Goal: Task Accomplishment & Management: Complete application form

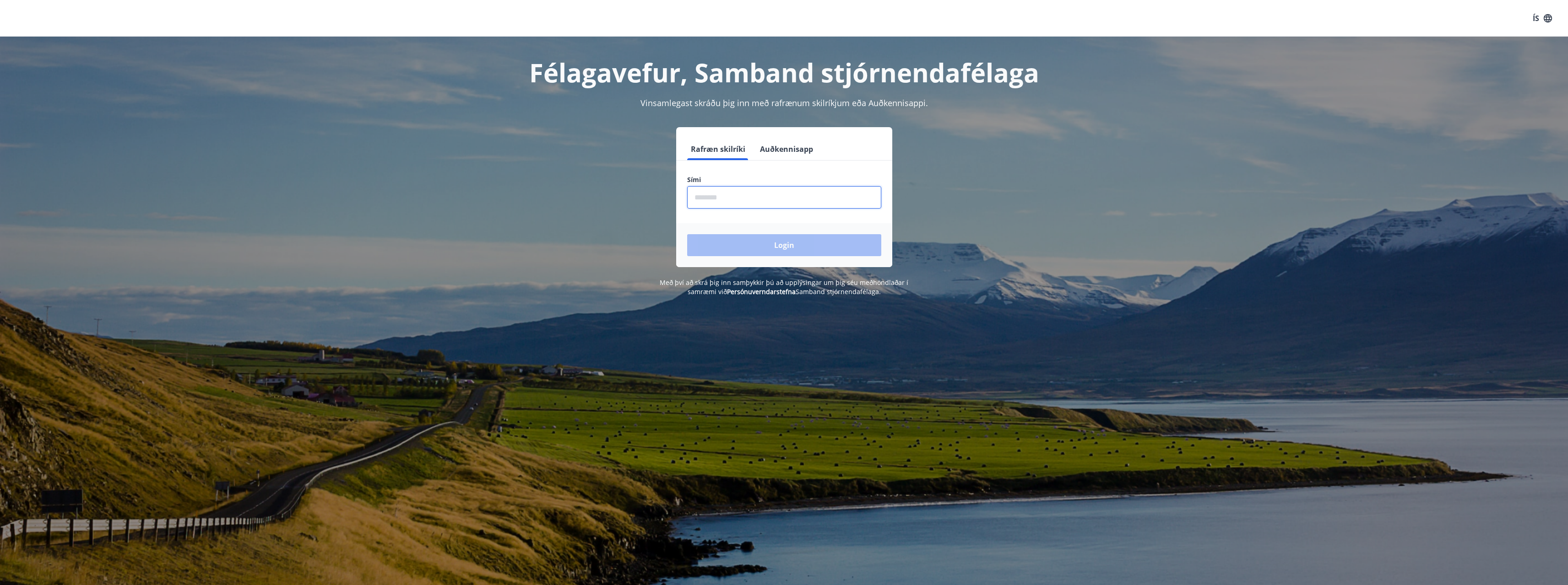
click at [728, 196] on input "phone" at bounding box center [784, 197] width 194 height 23
type input "********"
click at [787, 251] on button "Login" at bounding box center [784, 245] width 194 height 22
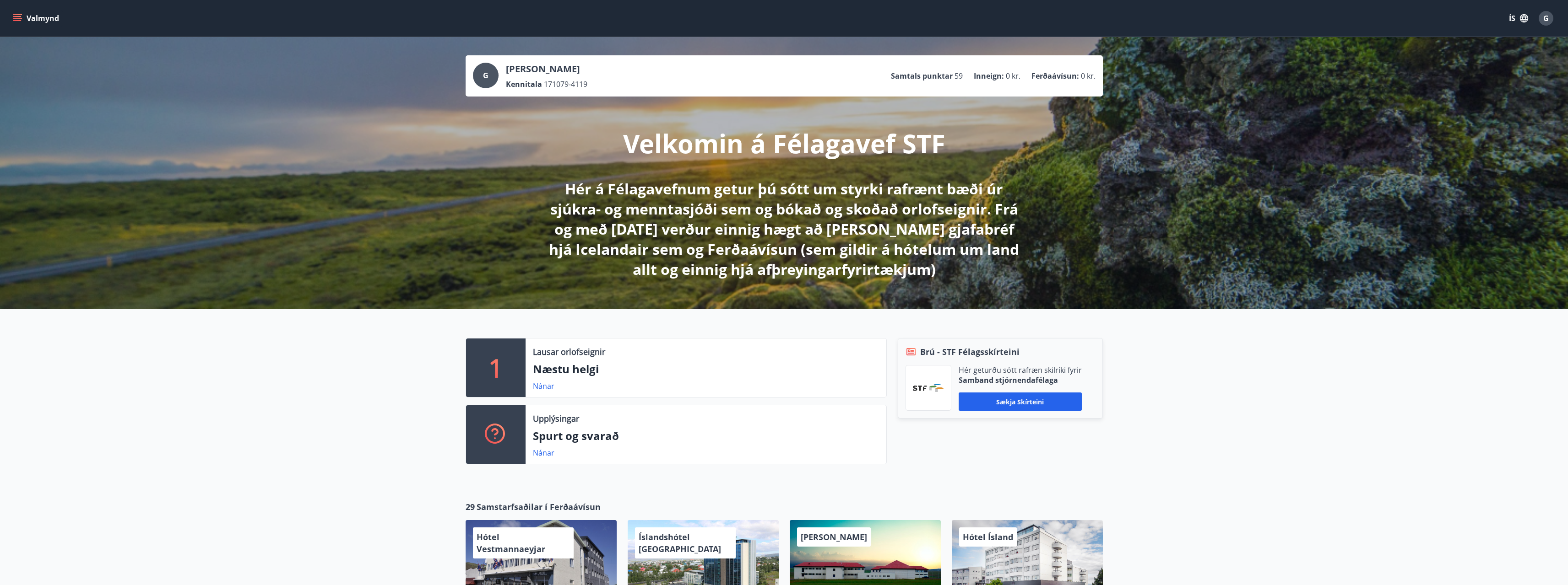
click at [15, 20] on icon "menu" at bounding box center [18, 18] width 10 height 10
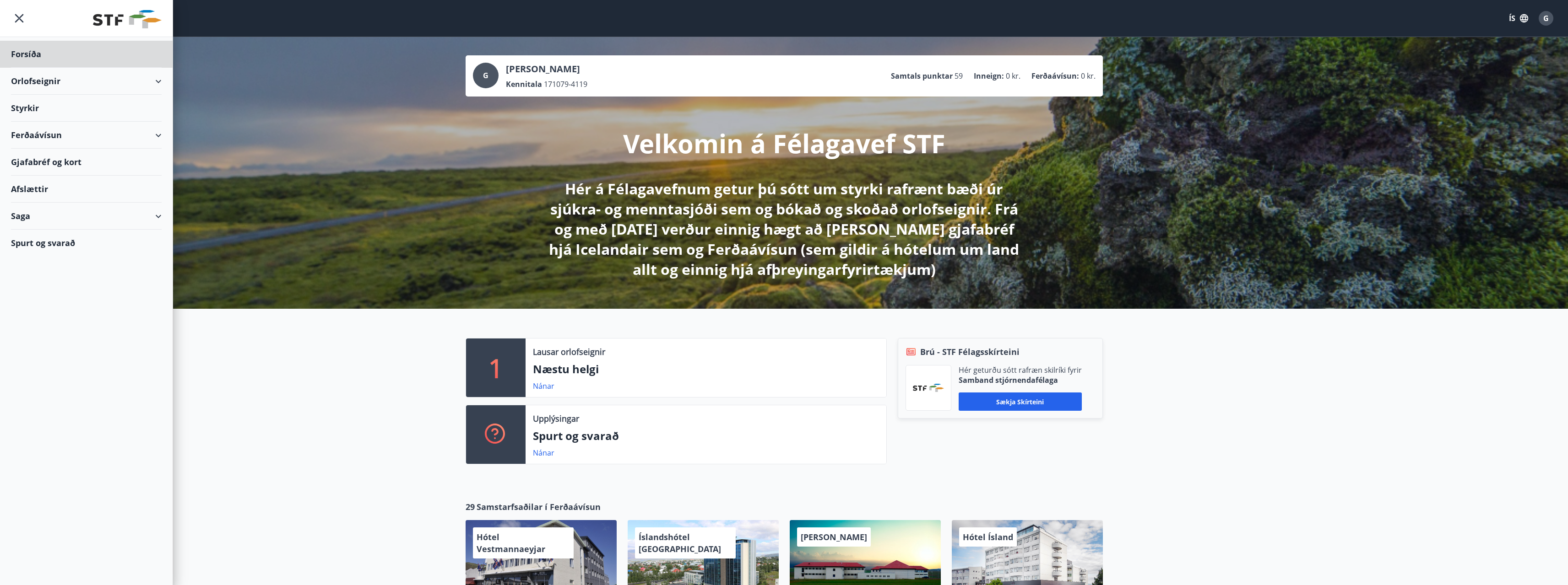
click at [50, 68] on div "Styrkir" at bounding box center [86, 54] width 151 height 27
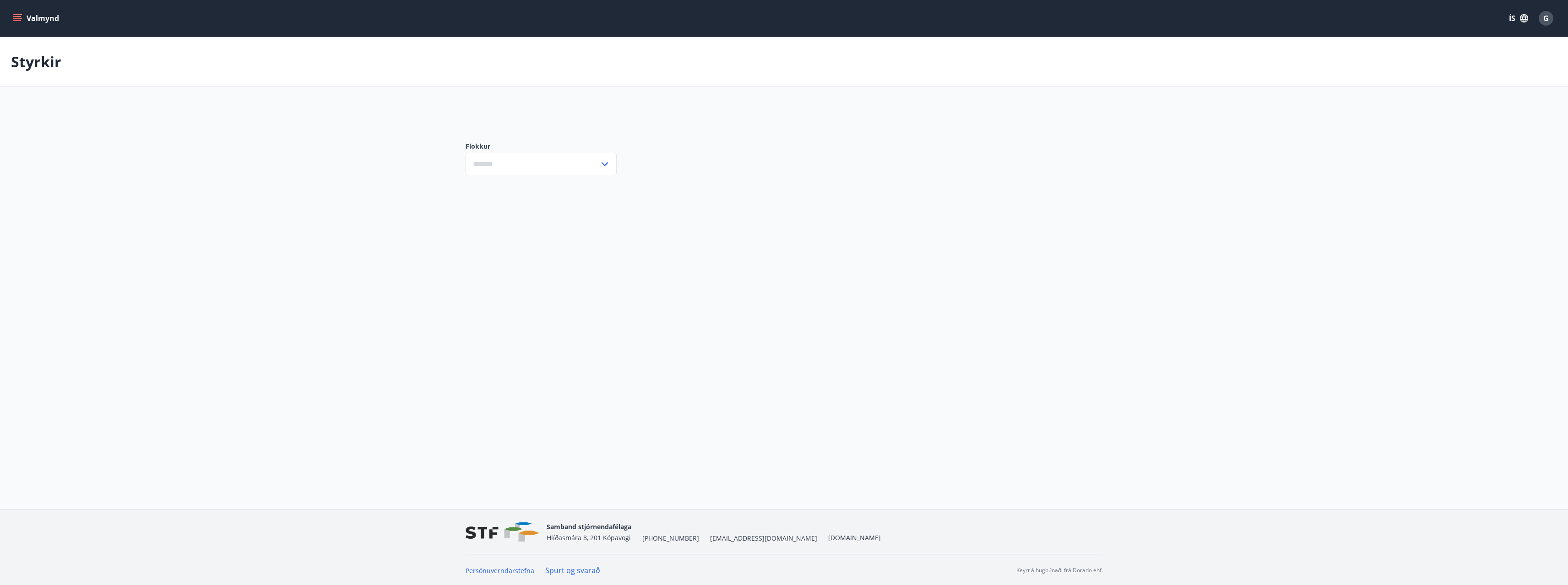
type input "***"
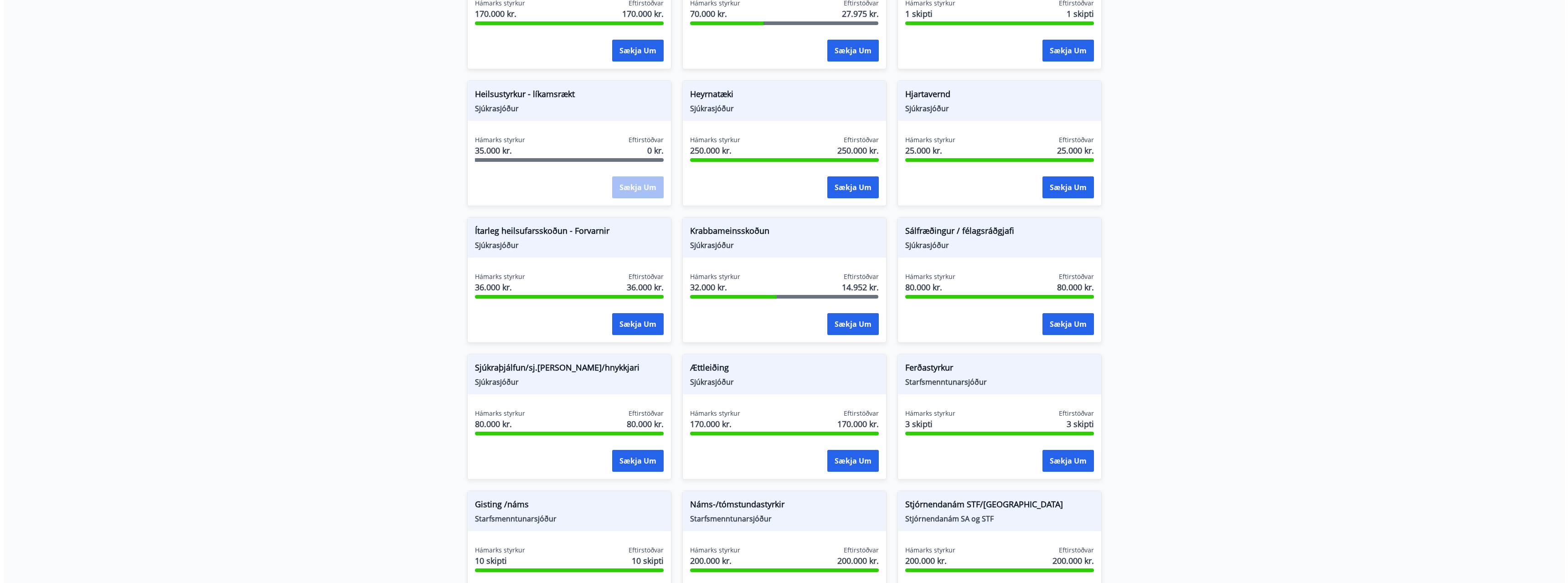
scroll to position [456, 0]
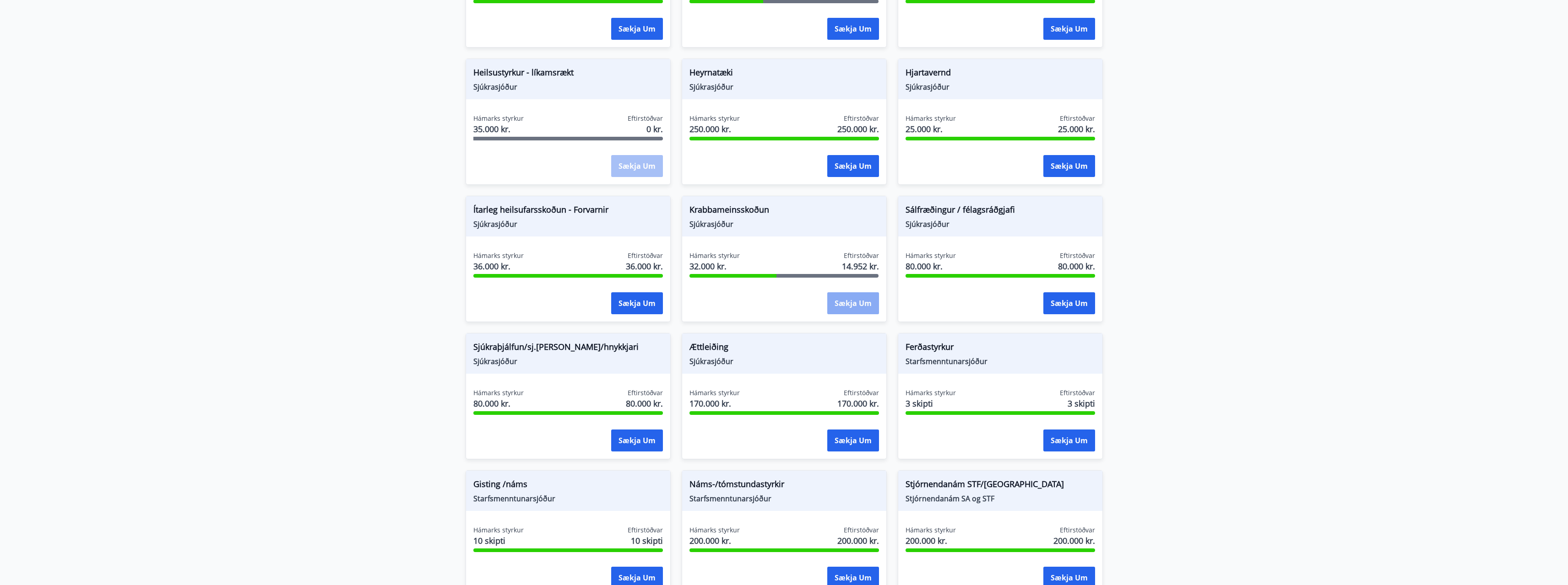
click at [856, 304] on button "Sækja um" at bounding box center [852, 303] width 52 height 22
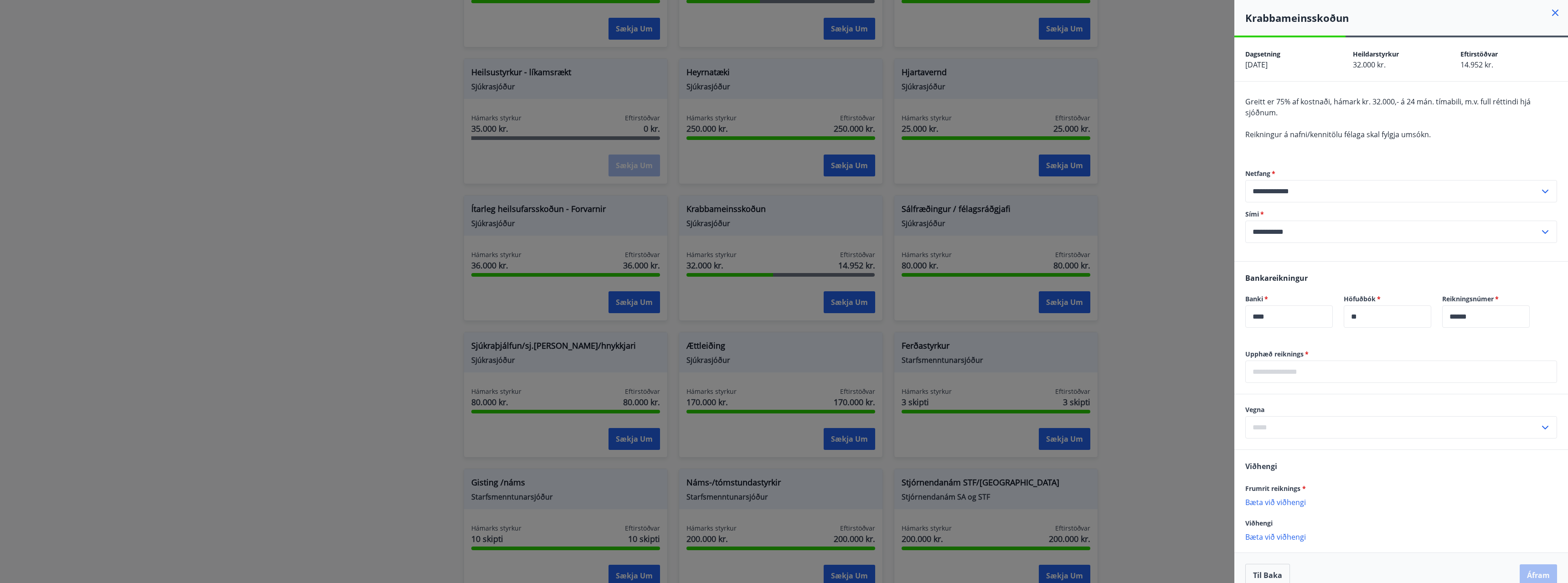
click at [1339, 371] on input "text" at bounding box center [1401, 372] width 312 height 23
type input "*****"
click at [1271, 425] on input "text" at bounding box center [1392, 427] width 294 height 23
click at [1291, 442] on li "Krabbameinsskoðun" at bounding box center [1401, 447] width 311 height 17
type input "**********"
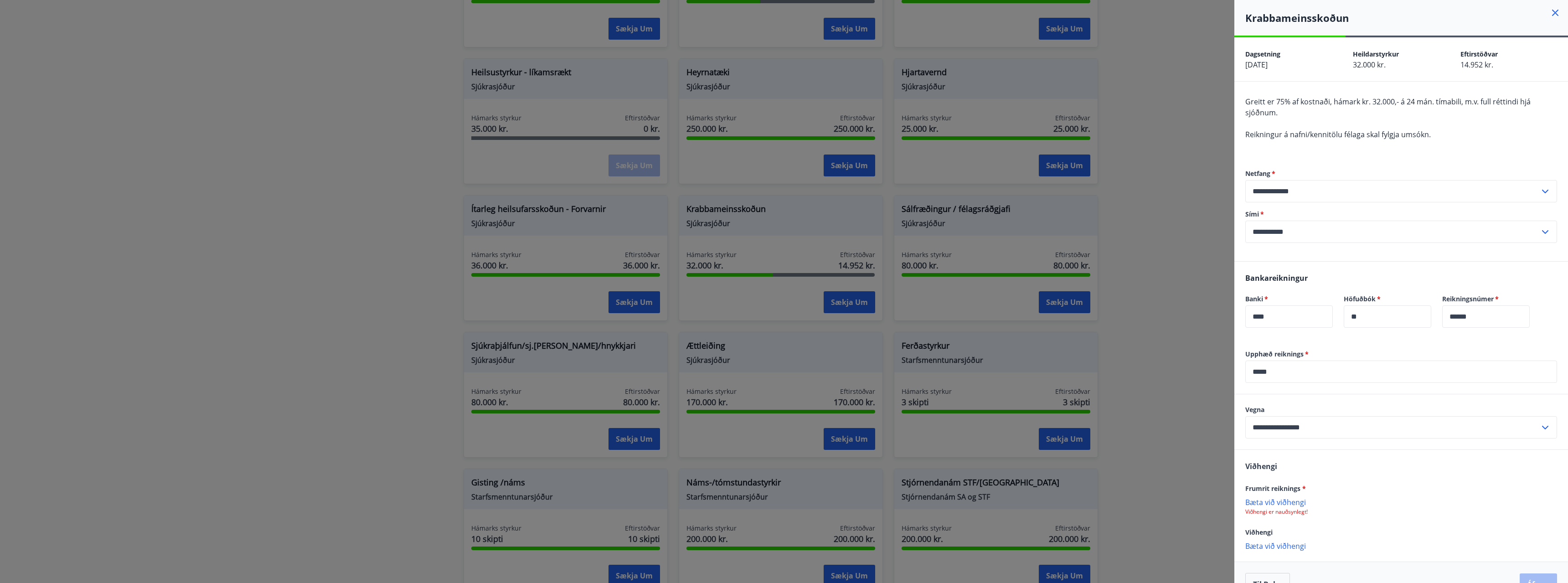
click at [1388, 488] on div "Frumrit reiknings *" at bounding box center [1401, 488] width 312 height 11
click at [1253, 501] on p "Bæta við viðhengi" at bounding box center [1401, 501] width 312 height 9
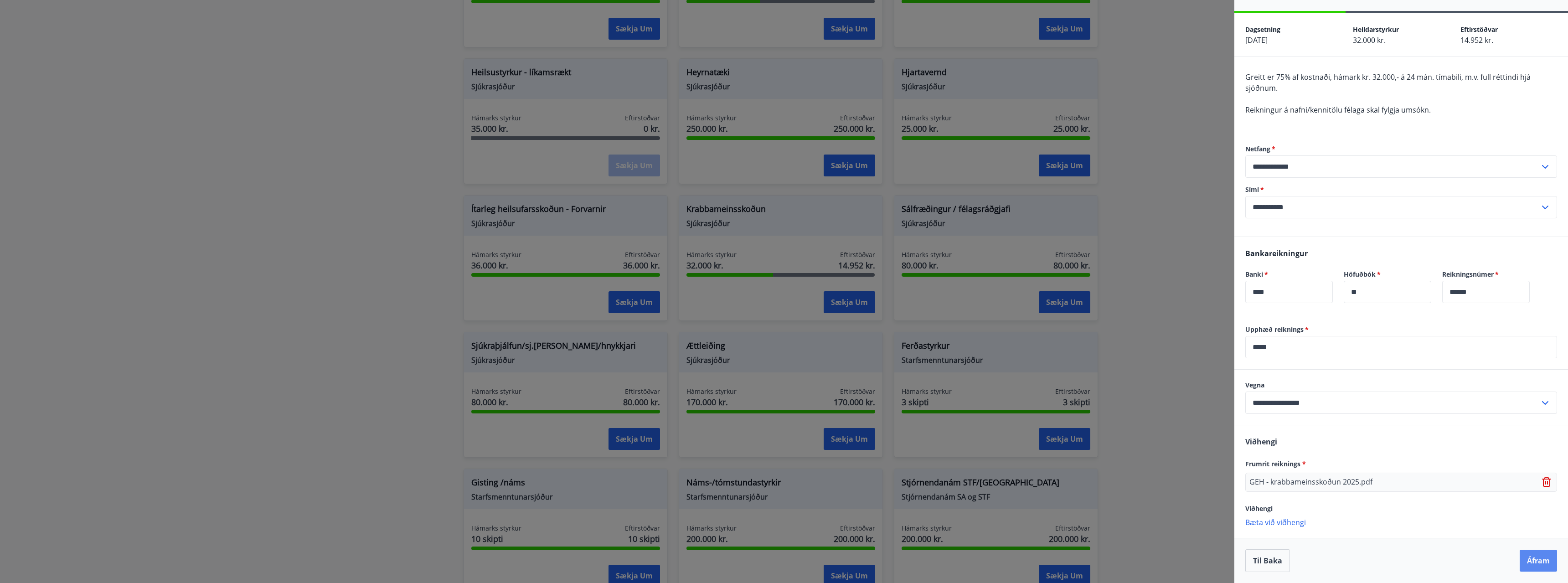
click at [1529, 563] on button "Áfram" at bounding box center [1538, 560] width 37 height 22
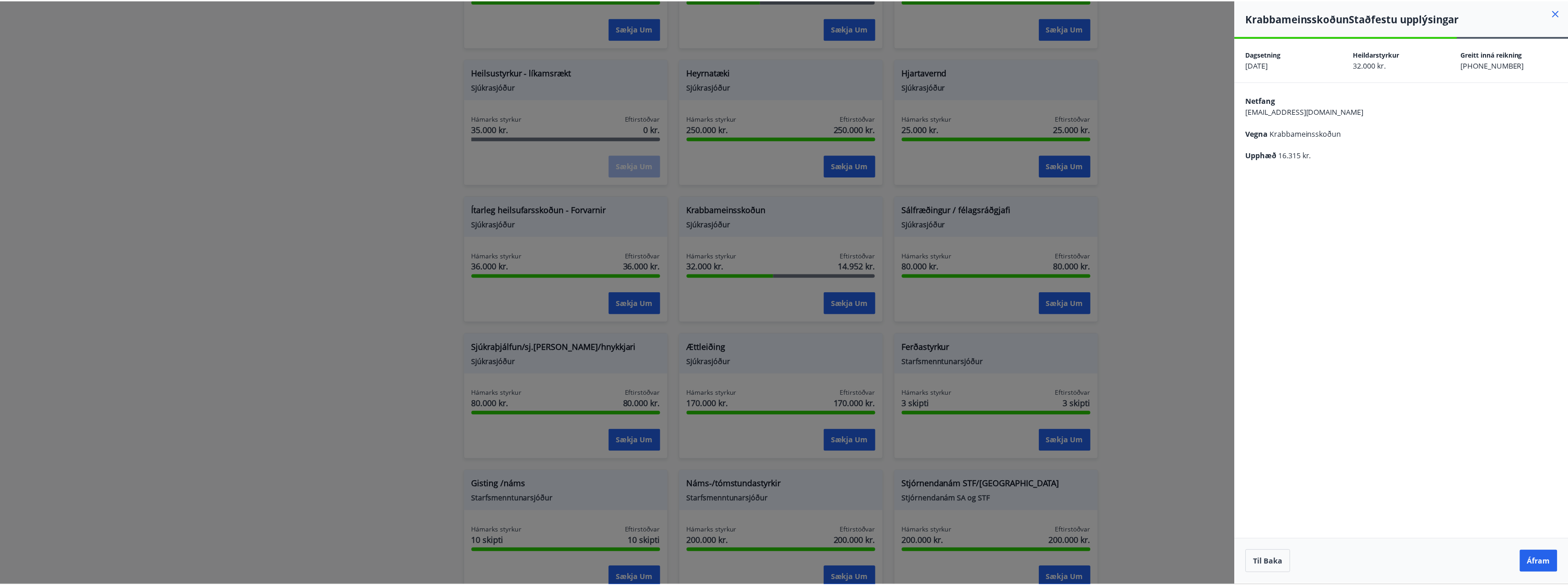
scroll to position [0, 0]
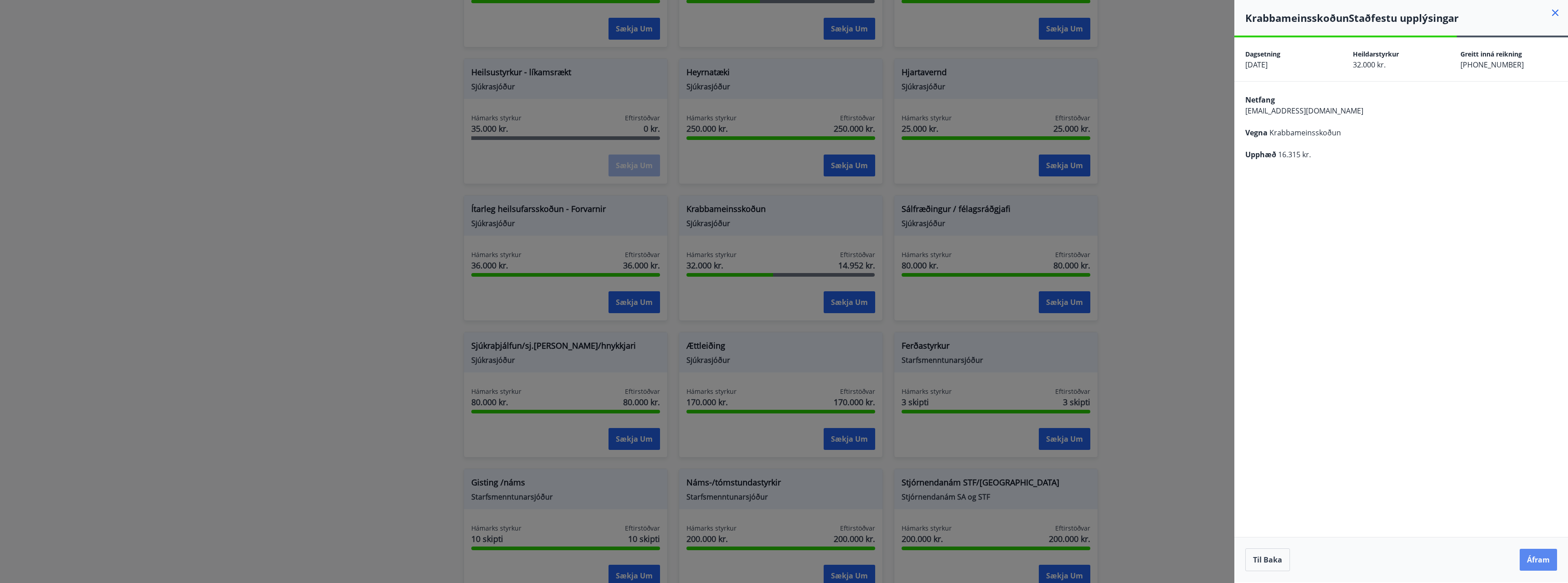
click at [1539, 555] on button "Áfram" at bounding box center [1538, 560] width 37 height 22
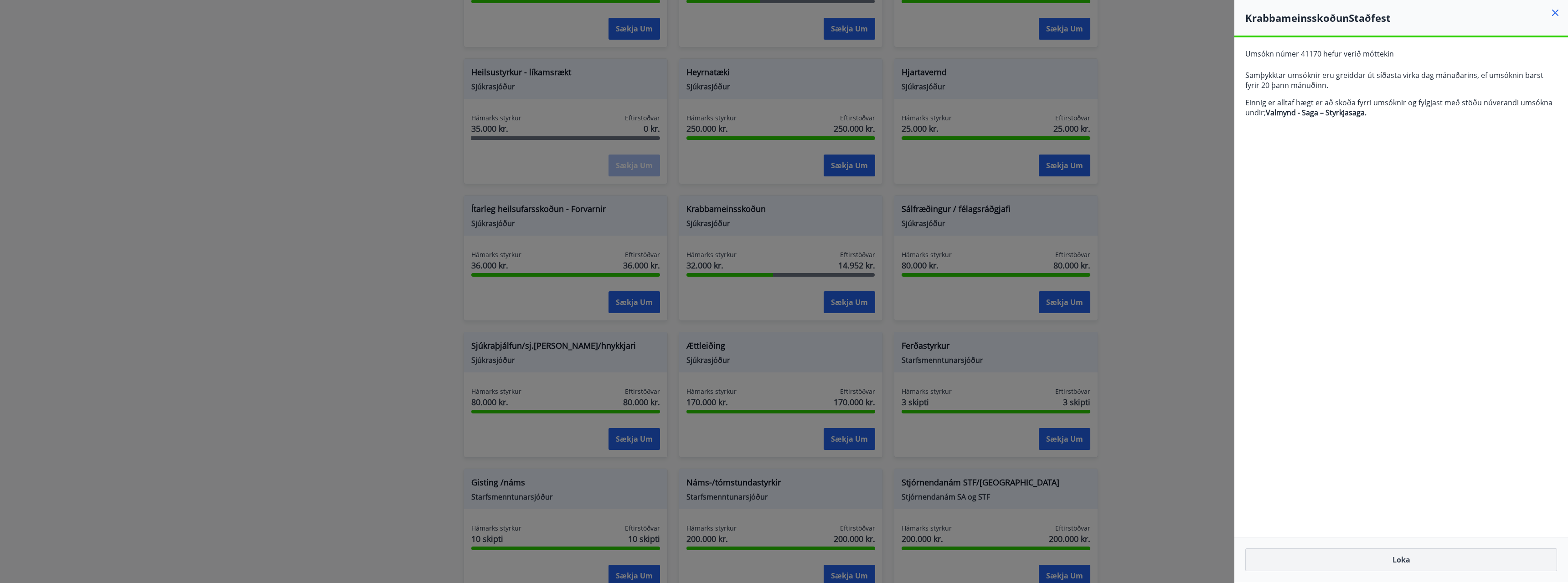
click at [1397, 557] on button "Loka" at bounding box center [1401, 560] width 312 height 23
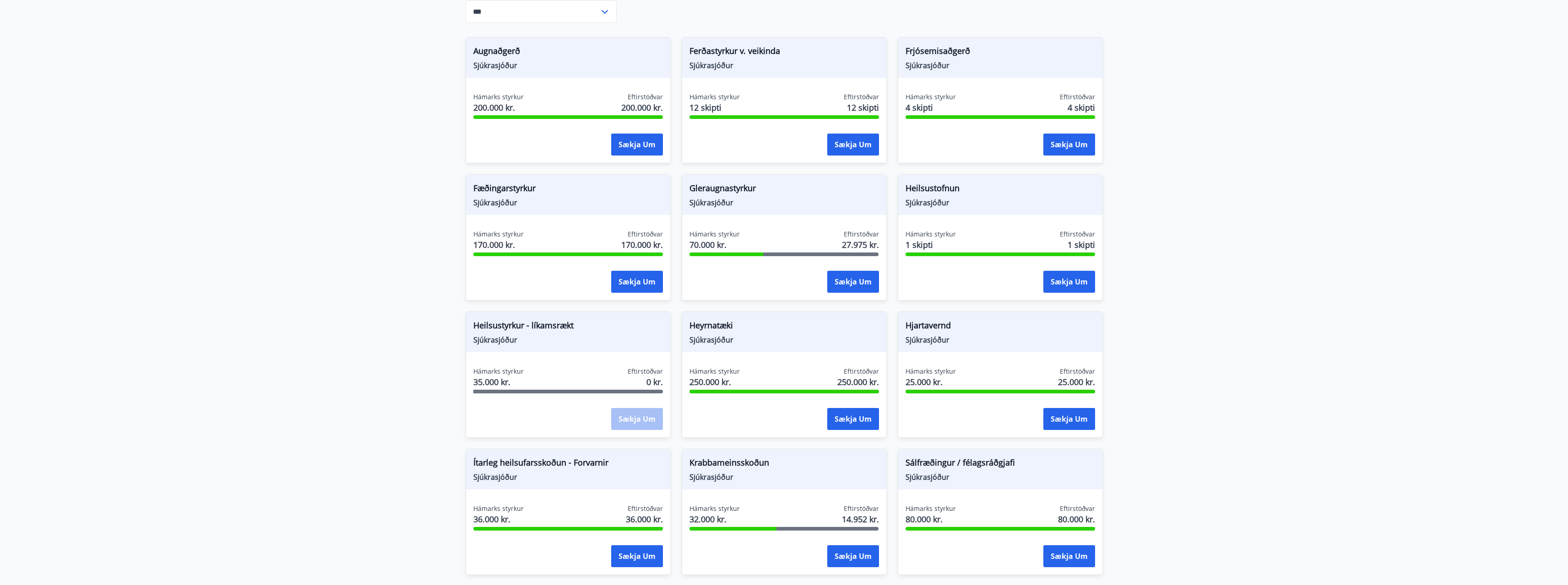
scroll to position [191, 0]
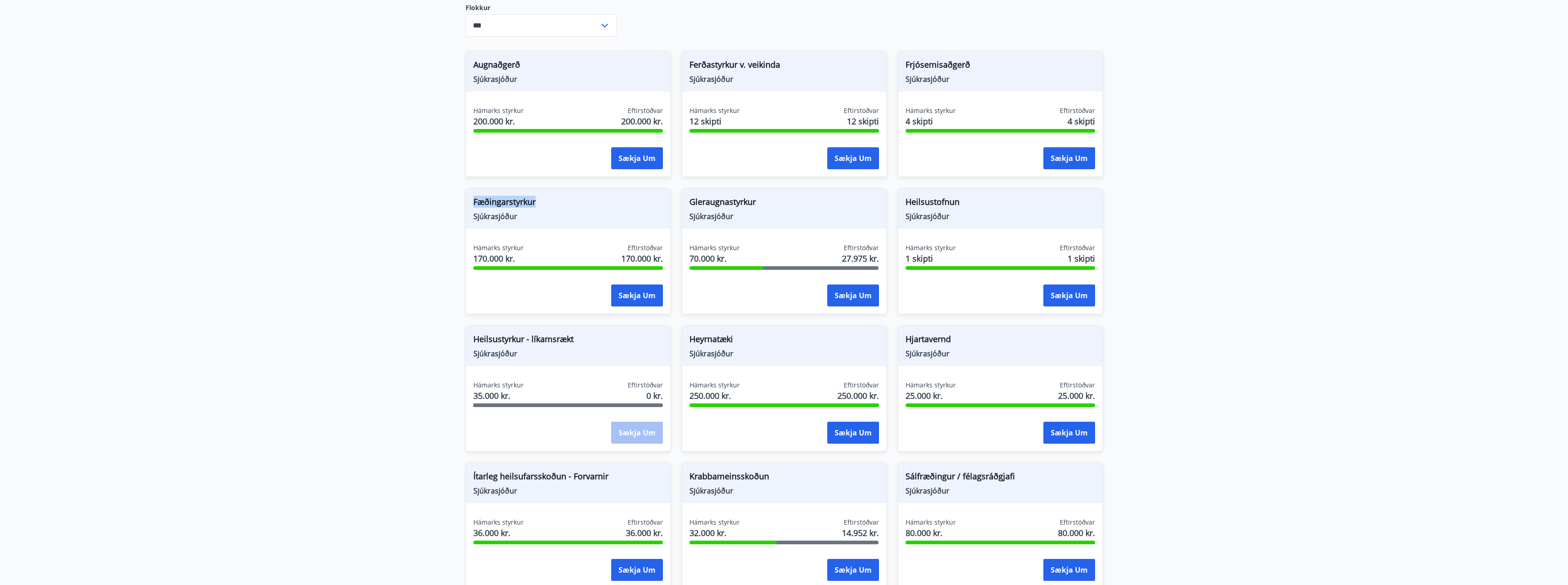
drag, startPoint x: 473, startPoint y: 202, endPoint x: 541, endPoint y: 208, distance: 68.3
click at [541, 208] on div "Fæðingarstyrkur Sjúkrasjóður" at bounding box center [568, 208] width 204 height 40
drag, startPoint x: 502, startPoint y: 214, endPoint x: 472, endPoint y: 205, distance: 31.3
click at [472, 205] on div "Fæðingarstyrkur Sjúkrasjóður" at bounding box center [568, 208] width 204 height 40
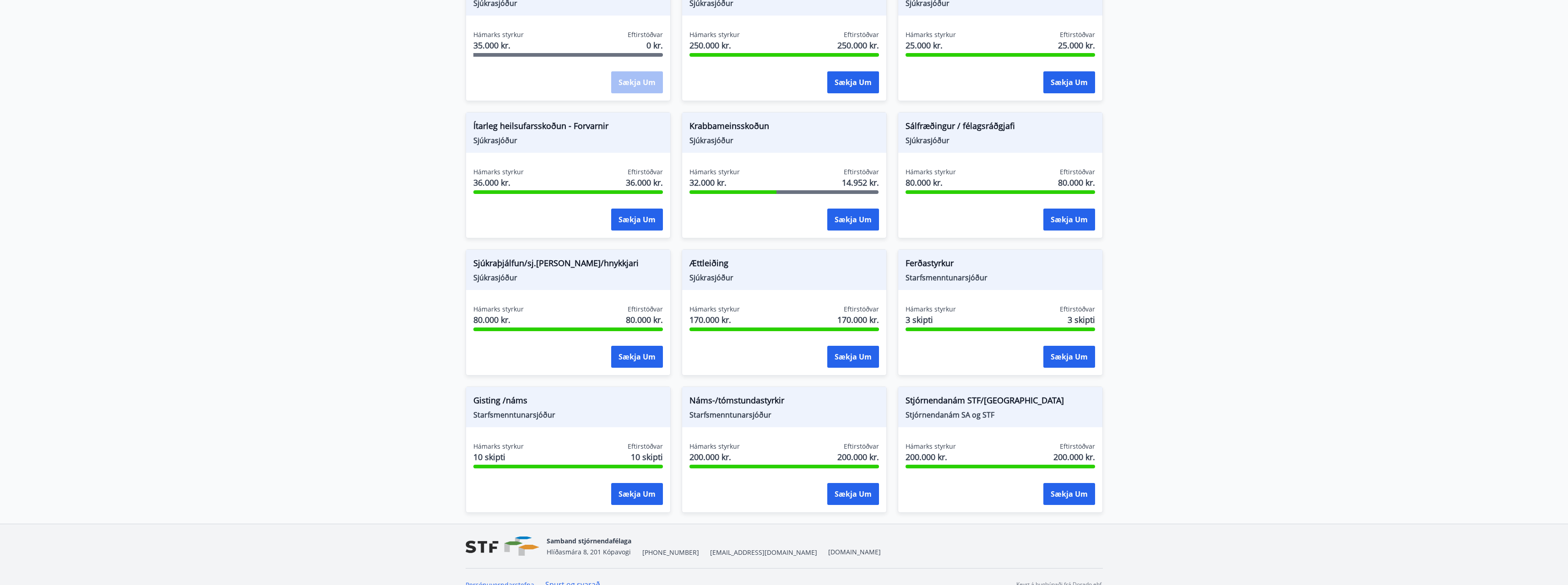
scroll to position [556, 0]
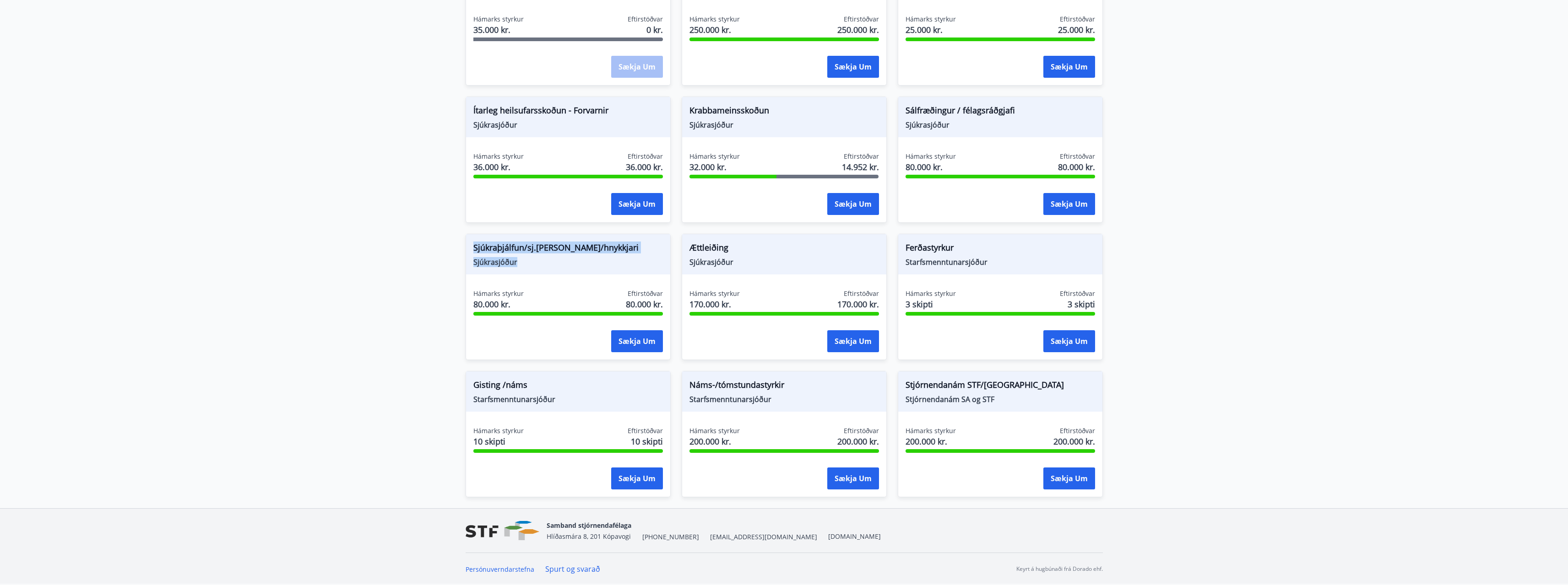
drag, startPoint x: 519, startPoint y: 262, endPoint x: 464, endPoint y: 256, distance: 55.3
click at [464, 256] on div "Sjúkraþjálfun/sj.[PERSON_NAME]/hnykkjari Sjúkrasjóður Hámarks styrkur 80.000 kr…" at bounding box center [562, 292] width 216 height 137
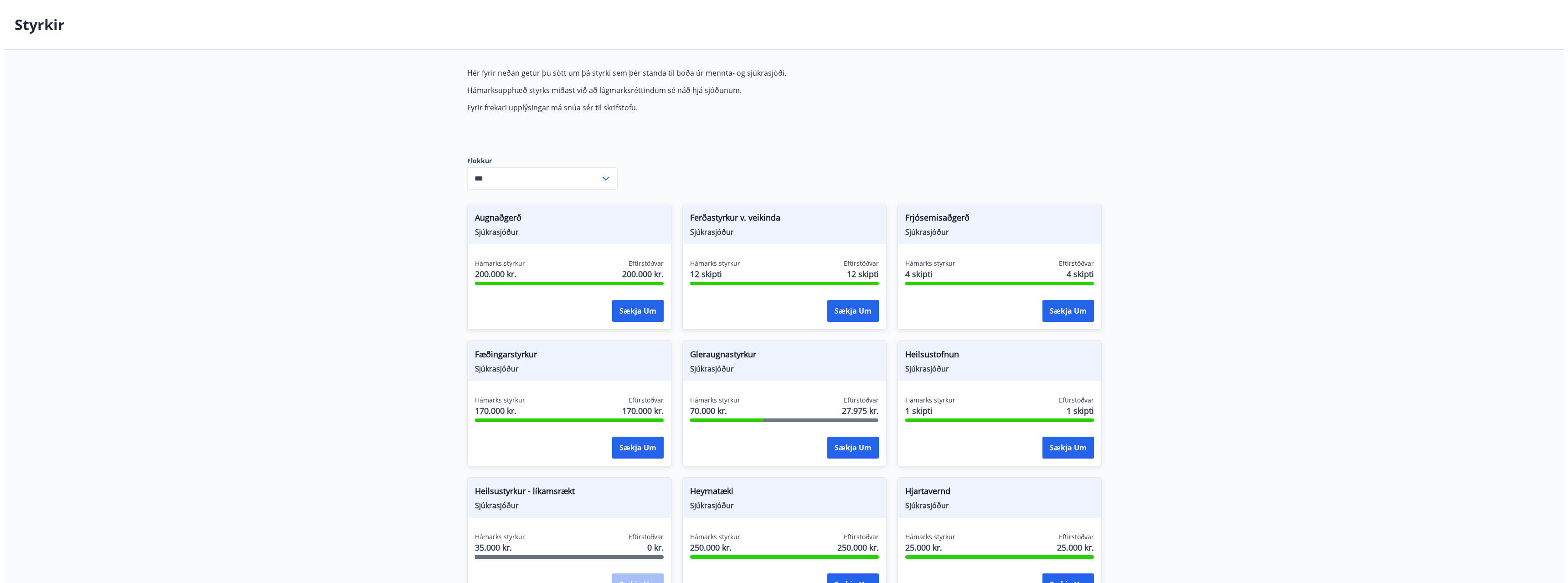
scroll to position [0, 0]
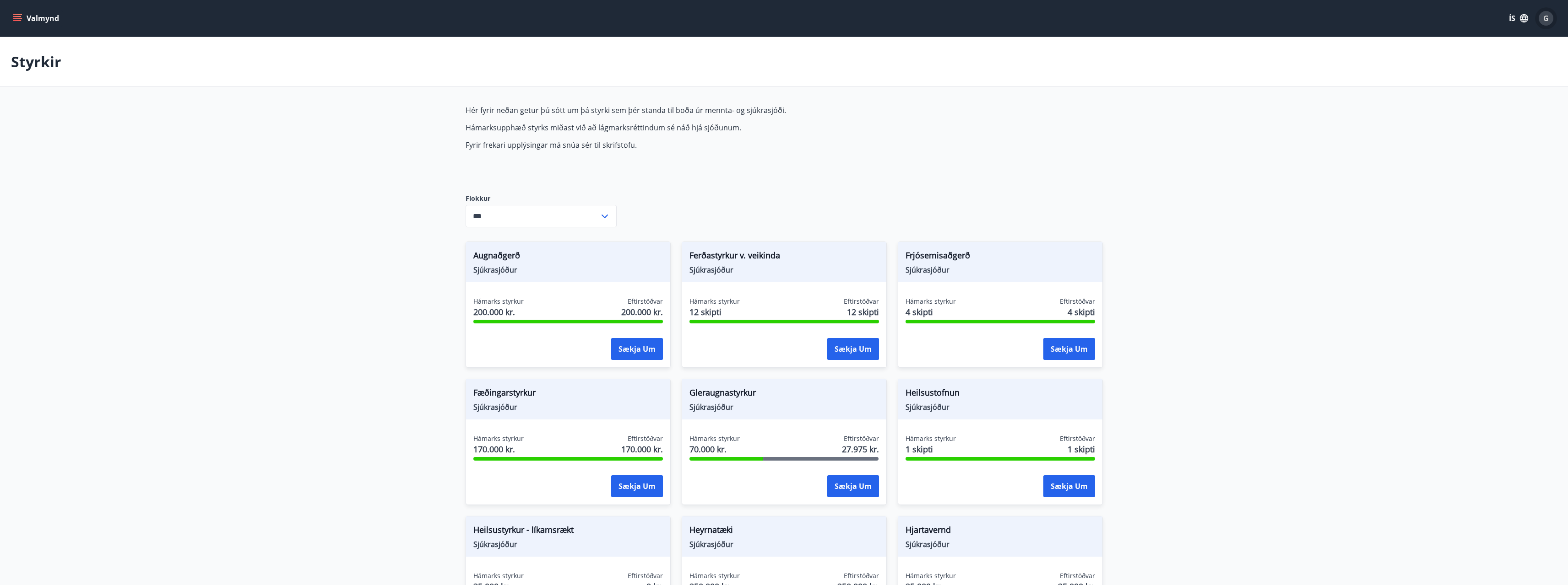
click at [1548, 21] on div "G" at bounding box center [1545, 18] width 15 height 15
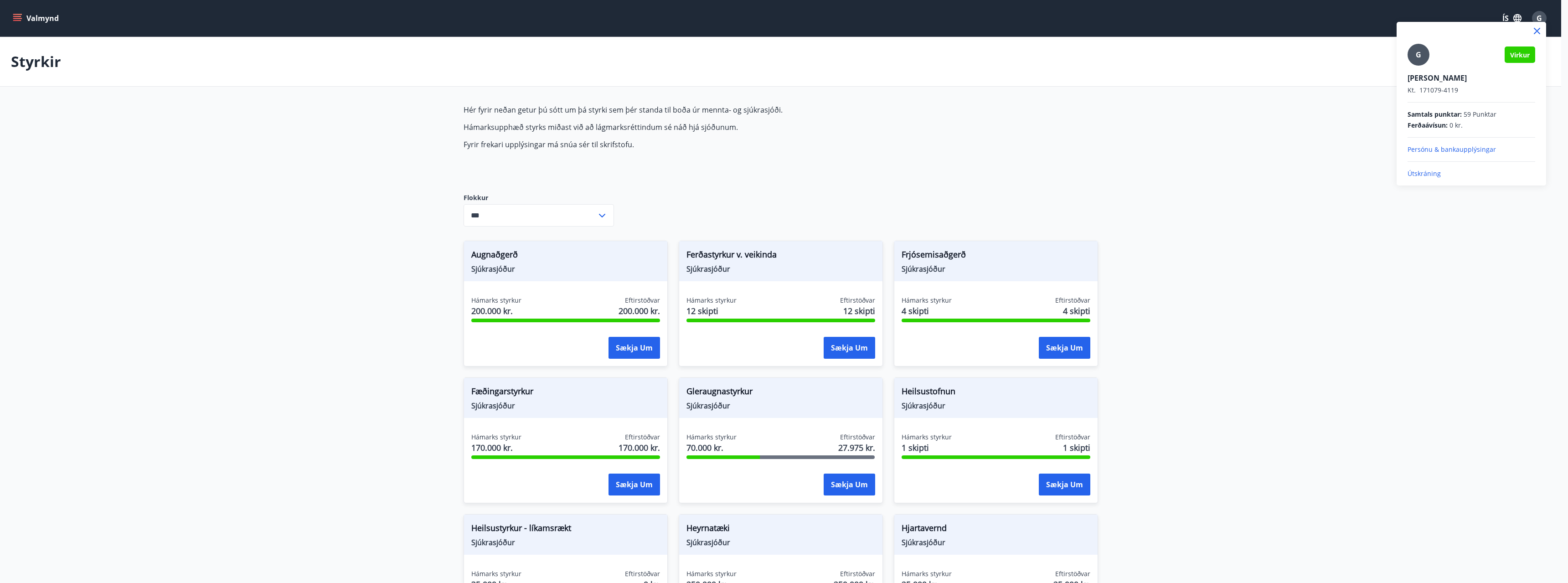
click at [1427, 175] on p "Útskráning" at bounding box center [1471, 173] width 128 height 9
